Goal: Navigation & Orientation: Find specific page/section

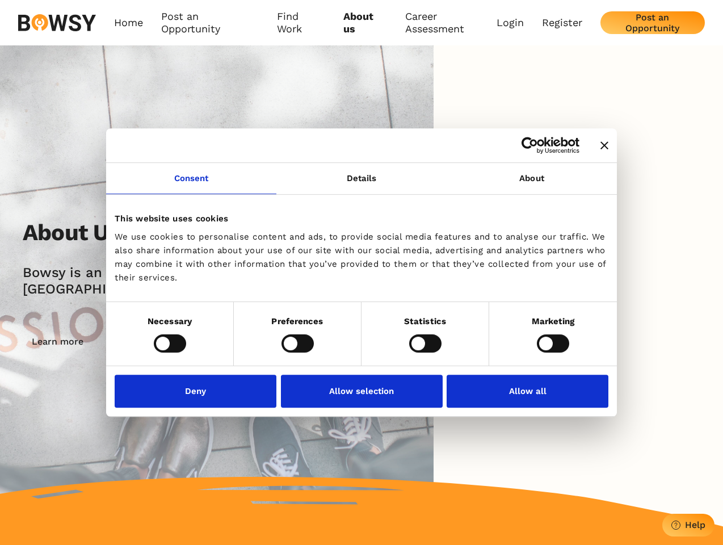
click at [601, 146] on icon "Close banner" at bounding box center [605, 145] width 8 height 8
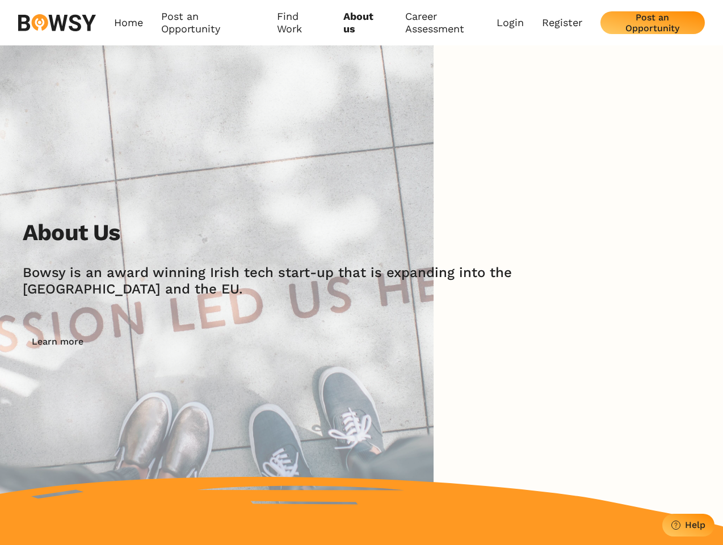
click at [191, 185] on link "Consent" at bounding box center [191, 178] width 170 height 31
click at [362, 185] on img at bounding box center [217, 285] width 434 height 481
click at [532, 185] on div "About Us [PERSON_NAME] is an award winning Irish tech start-up that is expandin…" at bounding box center [361, 285] width 723 height 481
click at [170, 343] on div "About Us [PERSON_NAME] is an award winning Irish tech start-up that is expandin…" at bounding box center [373, 286] width 701 height 134
click at [297, 343] on div "About Us [PERSON_NAME] is an award winning Irish tech start-up that is expandin…" at bounding box center [373, 286] width 701 height 134
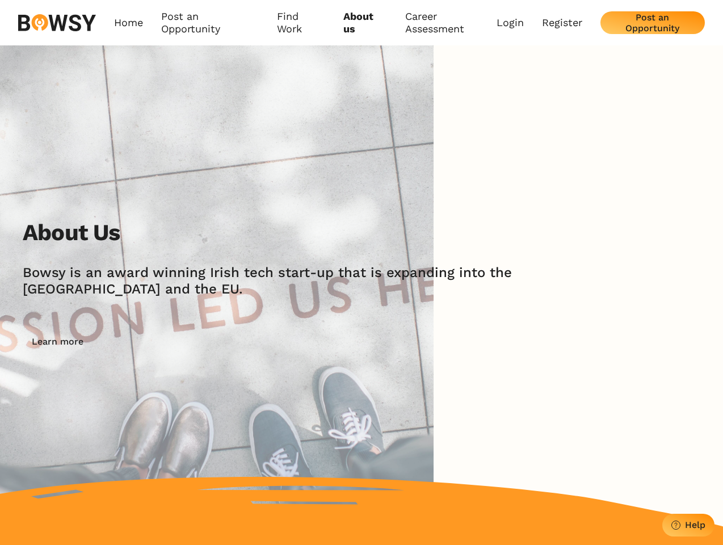
click at [425, 343] on div "About Us [PERSON_NAME] is an award winning Irish tech start-up that is expandin…" at bounding box center [373, 286] width 701 height 134
click at [553, 343] on div "About Us [PERSON_NAME] is an award winning Irish tech start-up that is expandin…" at bounding box center [373, 286] width 701 height 134
click at [199, 391] on img at bounding box center [217, 285] width 434 height 481
click at [362, 391] on img at bounding box center [217, 285] width 434 height 481
